Goal: Information Seeking & Learning: Learn about a topic

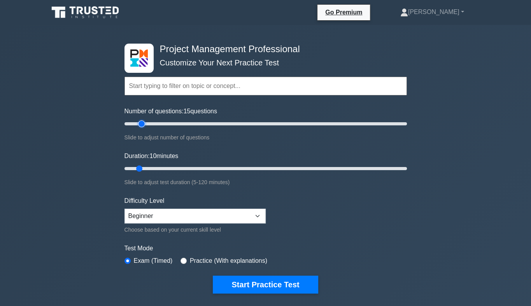
type input "15"
click at [141, 123] on input "Number of questions: 15 questions" at bounding box center [266, 123] width 283 height 9
click at [144, 167] on input "Duration: 10 minutes" at bounding box center [266, 168] width 283 height 9
click at [142, 167] on input "Duration: 10 minutes" at bounding box center [266, 168] width 283 height 9
type input "15"
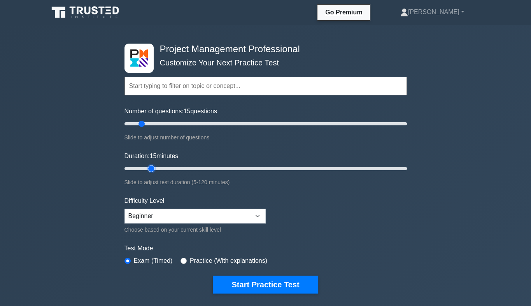
click at [150, 167] on input "Duration: 15 minutes" at bounding box center [266, 168] width 283 height 9
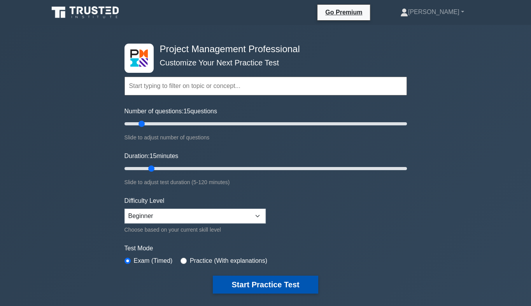
click at [275, 286] on button "Start Practice Test" at bounding box center [265, 285] width 105 height 18
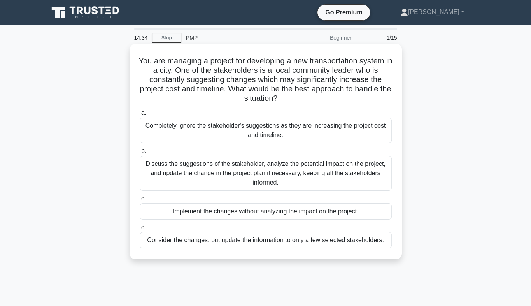
click at [250, 175] on div "Discuss the suggestions of the stakeholder, analyze the potential impact on the…" at bounding box center [266, 173] width 252 height 35
click at [140, 154] on input "b. Discuss the suggestions of the stakeholder, analyze the potential impact on …" at bounding box center [140, 151] width 0 height 5
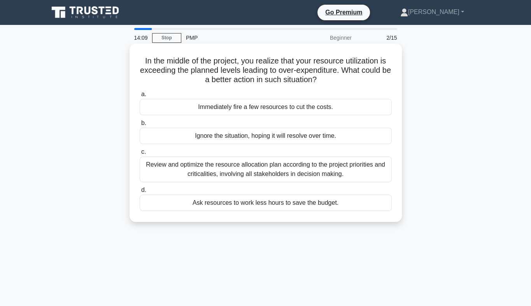
click at [259, 173] on div "Review and optimize the resource allocation plan according to the project prior…" at bounding box center [266, 169] width 252 height 26
click at [140, 154] on input "c. Review and optimize the resource allocation plan according to the project pr…" at bounding box center [140, 151] width 0 height 5
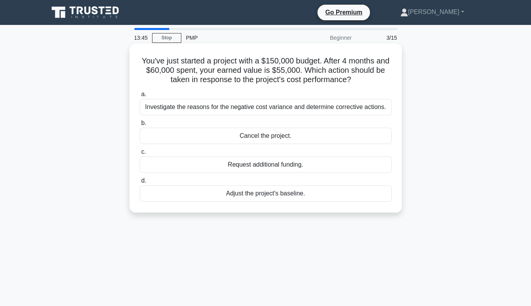
click at [323, 107] on div "Investigate the reasons for the negative cost variance and determine corrective…" at bounding box center [266, 107] width 252 height 16
click at [140, 97] on input "a. Investigate the reasons for the negative cost variance and determine correct…" at bounding box center [140, 94] width 0 height 5
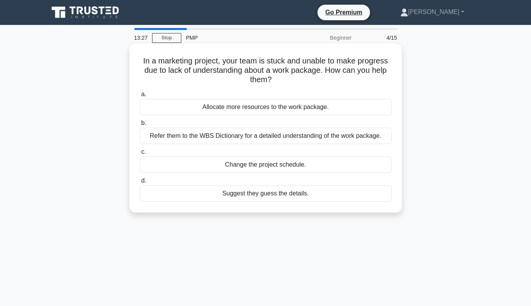
click at [315, 133] on div "Refer them to the WBS Dictionary for a detailed understanding of the work packa…" at bounding box center [266, 136] width 252 height 16
click at [140, 126] on input "b. Refer them to the WBS Dictionary for a detailed understanding of the work pa…" at bounding box center [140, 123] width 0 height 5
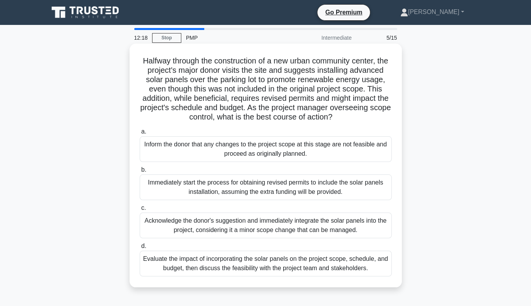
click at [318, 269] on div "Evaluate the impact of incorporating the solar panels on the project scope, sch…" at bounding box center [266, 264] width 252 height 26
click at [140, 249] on input "d. Evaluate the impact of incorporating the solar panels on the project scope, …" at bounding box center [140, 246] width 0 height 5
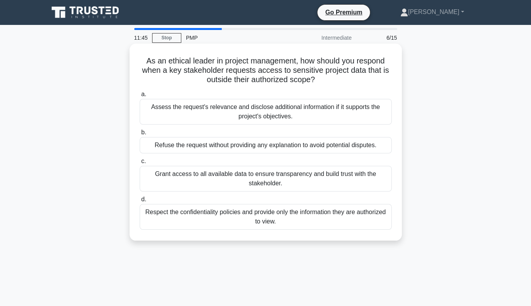
click at [282, 223] on div "Respect the confidentiality policies and provide only the information they are …" at bounding box center [266, 217] width 252 height 26
click at [140, 202] on input "d. Respect the confidentiality policies and provide only the information they a…" at bounding box center [140, 199] width 0 height 5
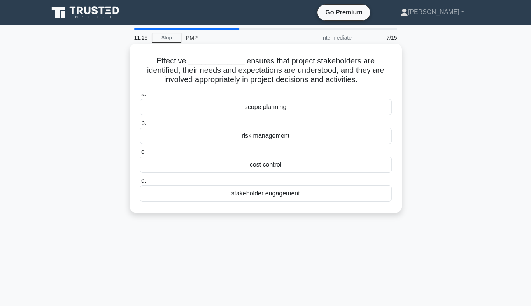
click at [272, 198] on div "stakeholder engagement" at bounding box center [266, 193] width 252 height 16
click at [140, 183] on input "d. stakeholder engagement" at bounding box center [140, 180] width 0 height 5
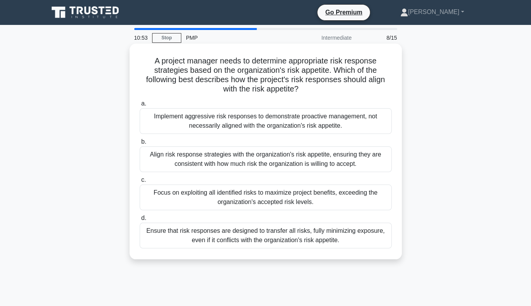
click at [281, 162] on div "Align risk response strategies with the organization's risk appetite, ensuring …" at bounding box center [266, 159] width 252 height 26
click at [140, 144] on input "b. Align risk response strategies with the organization's risk appetite, ensuri…" at bounding box center [140, 141] width 0 height 5
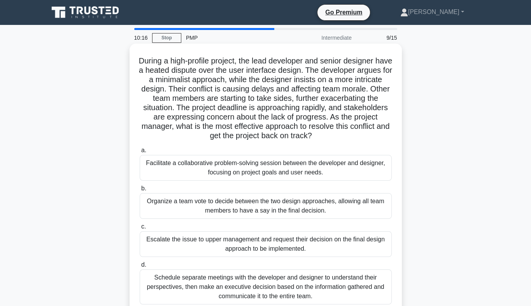
click at [266, 163] on div "Facilitate a collaborative problem-solving session between the developer and de…" at bounding box center [266, 168] width 252 height 26
click at [140, 153] on input "a. Facilitate a collaborative problem-solving session between the developer and…" at bounding box center [140, 150] width 0 height 5
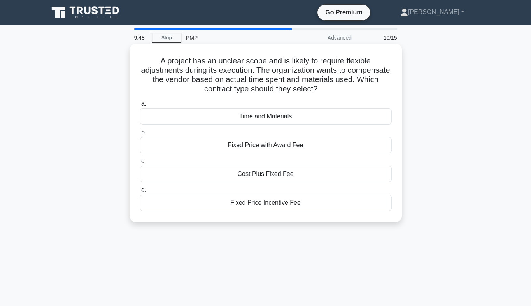
click at [265, 118] on div "Time and Materials" at bounding box center [266, 116] width 252 height 16
click at [140, 106] on input "a. Time and Materials" at bounding box center [140, 103] width 0 height 5
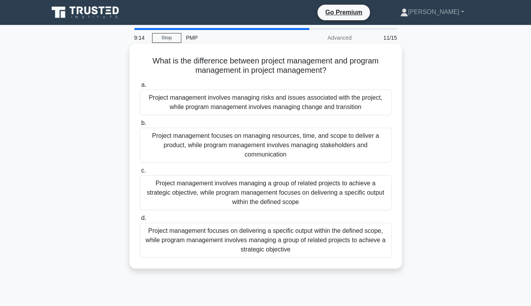
click at [302, 196] on div "Project management involves managing a group of related projects to achieve a s…" at bounding box center [266, 192] width 252 height 35
click at [140, 173] on input "c. Project management involves managing a group of related projects to achieve …" at bounding box center [140, 170] width 0 height 5
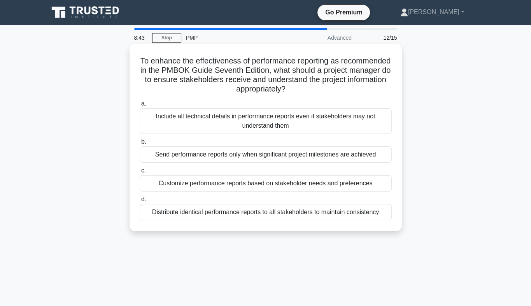
click at [276, 186] on div "Customize performance reports based on stakeholder needs and preferences" at bounding box center [266, 183] width 252 height 16
click at [140, 173] on input "c. Customize performance reports based on stakeholder needs and preferences" at bounding box center [140, 170] width 0 height 5
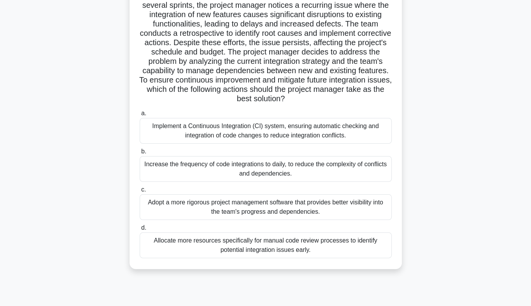
scroll to position [76, 0]
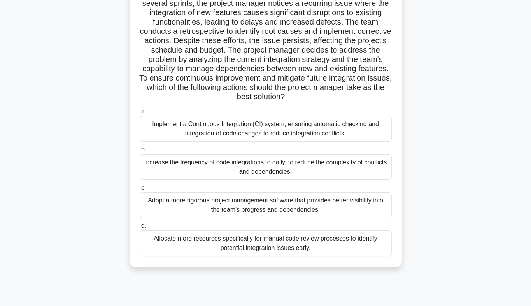
click at [251, 134] on div "Implement a Continuous Integration (CI) system, ensuring automatic checking and…" at bounding box center [266, 129] width 252 height 26
click at [140, 114] on input "a. Implement a Continuous Integration (CI) system, ensuring automatic checking …" at bounding box center [140, 111] width 0 height 5
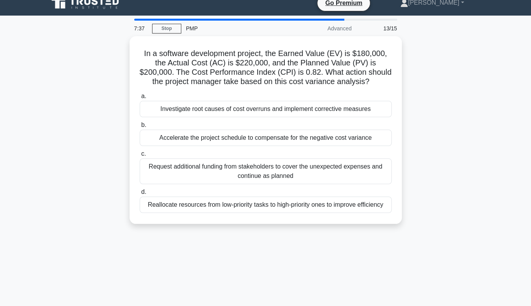
scroll to position [0, 0]
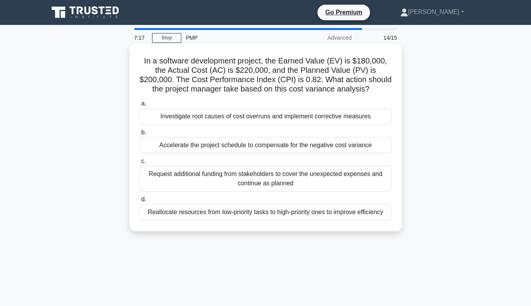
click at [240, 119] on div "Investigate root causes of cost overruns and implement corrective measures" at bounding box center [266, 116] width 252 height 16
click at [140, 106] on input "a. Investigate root causes of cost overruns and implement corrective measures" at bounding box center [140, 103] width 0 height 5
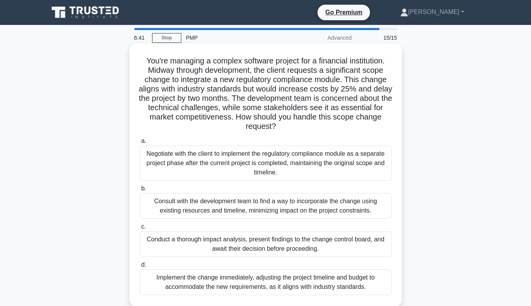
click at [276, 250] on div "Conduct a thorough impact analysis, present findings to the change control boar…" at bounding box center [266, 244] width 252 height 26
click at [140, 229] on input "c. Conduct a thorough impact analysis, present findings to the change control b…" at bounding box center [140, 226] width 0 height 5
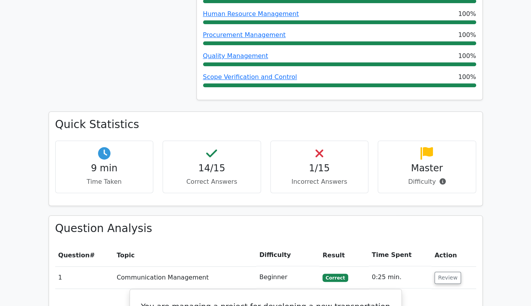
scroll to position [492, 0]
